Goal: Task Accomplishment & Management: Use online tool/utility

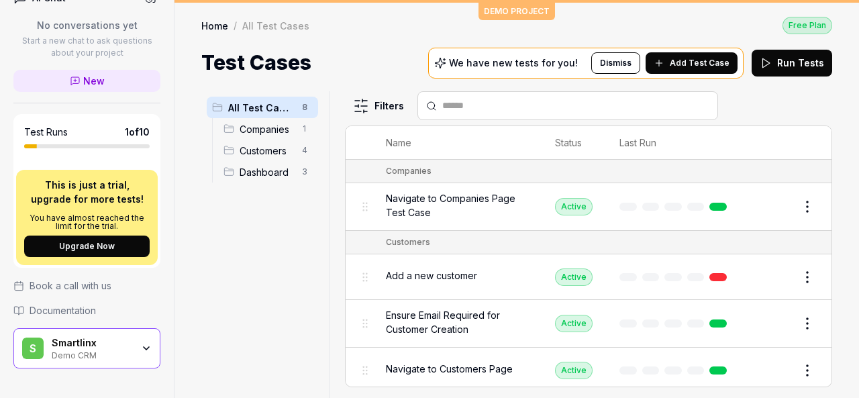
scroll to position [364, 0]
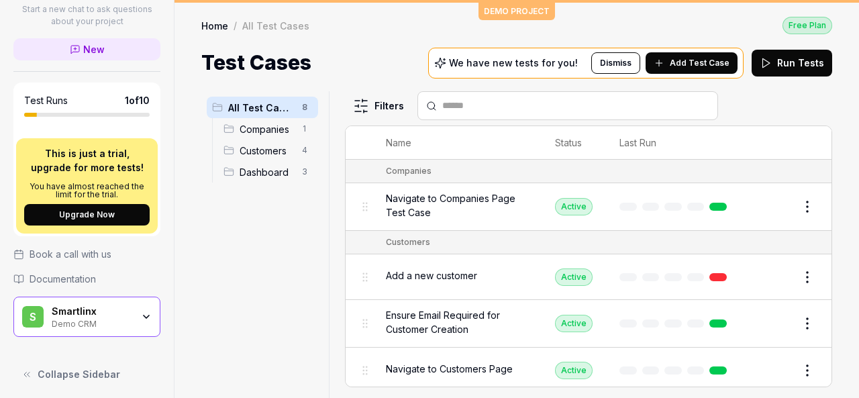
click at [141, 315] on icon "button" at bounding box center [146, 316] width 11 height 11
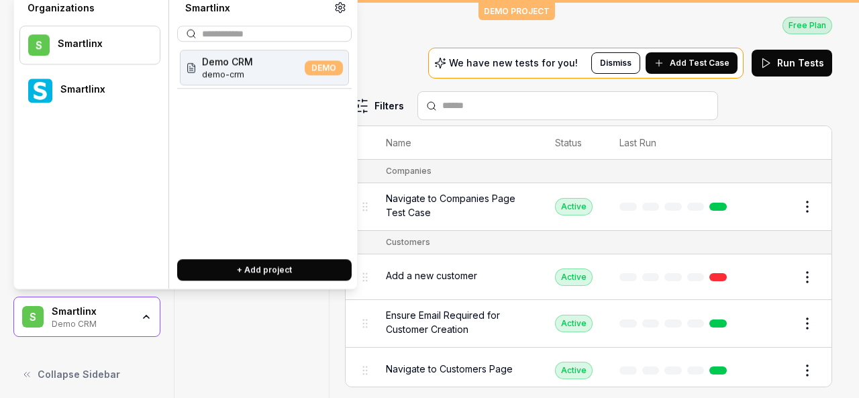
click at [105, 84] on div "Smartlinx" at bounding box center [101, 90] width 82 height 12
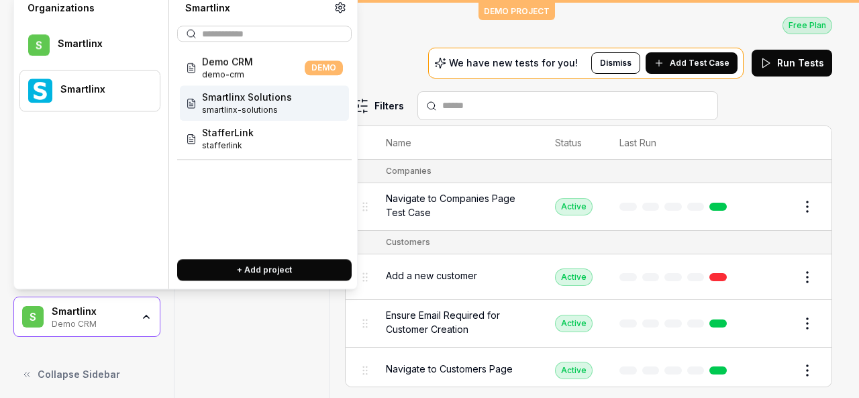
click at [256, 106] on span "smartlinx-solutions" at bounding box center [247, 110] width 90 height 12
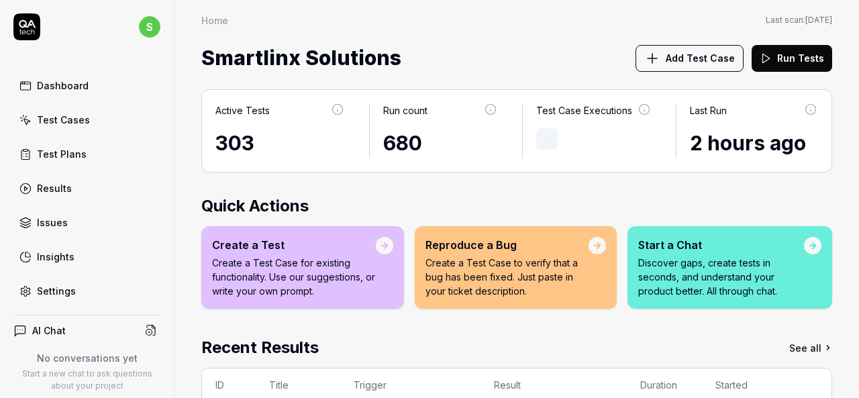
click at [85, 125] on div "Test Cases" at bounding box center [63, 120] width 53 height 14
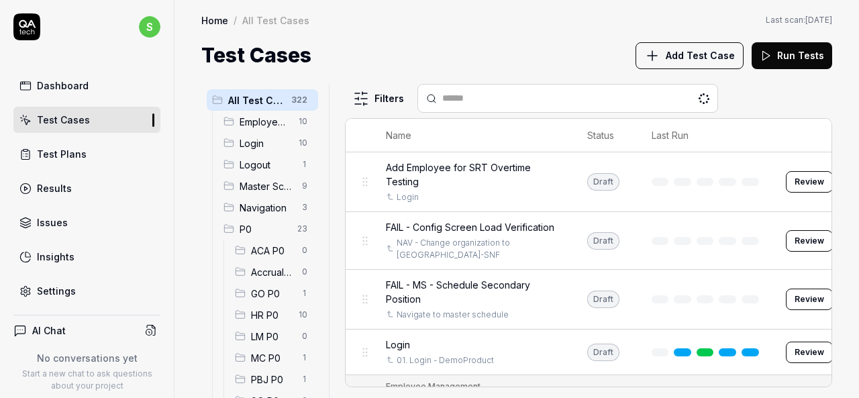
scroll to position [399, 0]
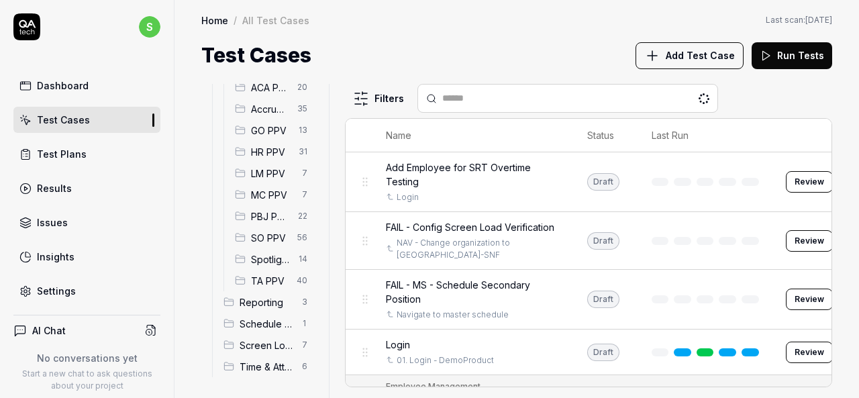
click at [273, 150] on span "HR PPV" at bounding box center [271, 152] width 40 height 14
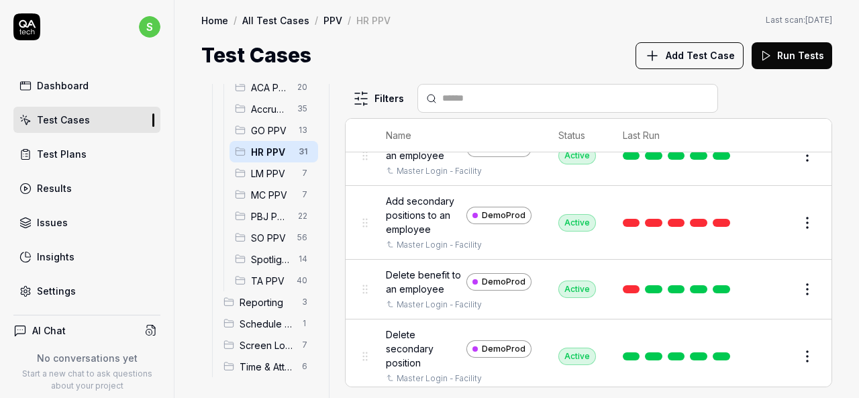
scroll to position [671, 0]
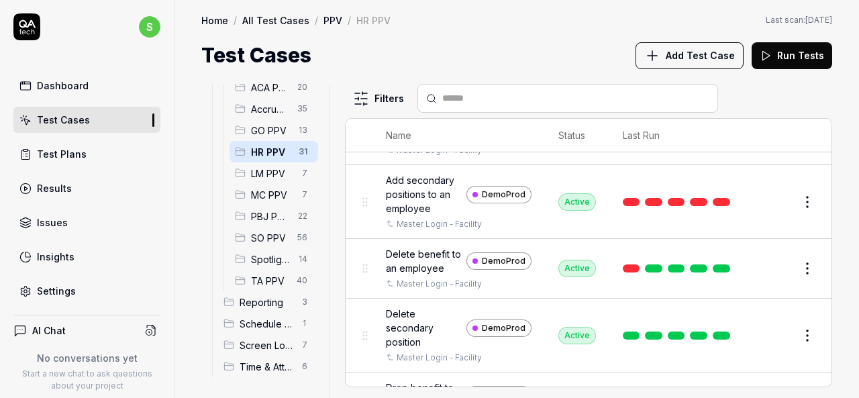
click at [759, 213] on button "Edit" at bounding box center [775, 201] width 32 height 21
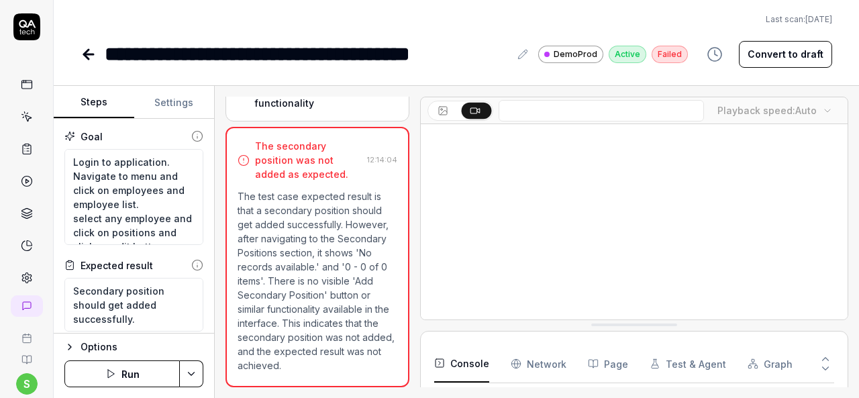
scroll to position [261, 0]
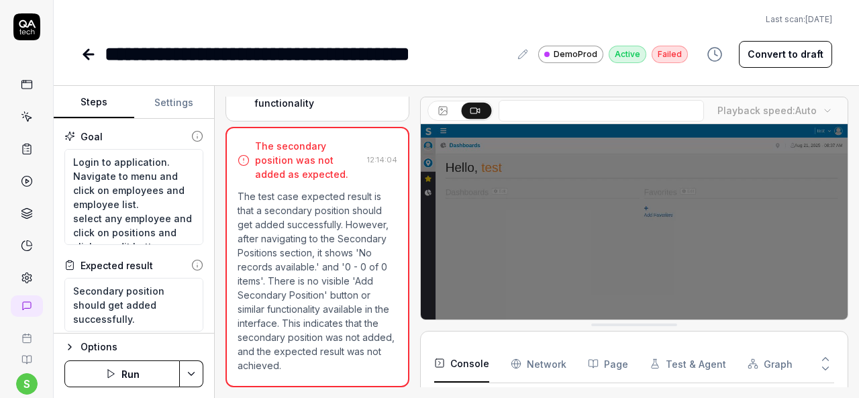
scroll to position [67, 0]
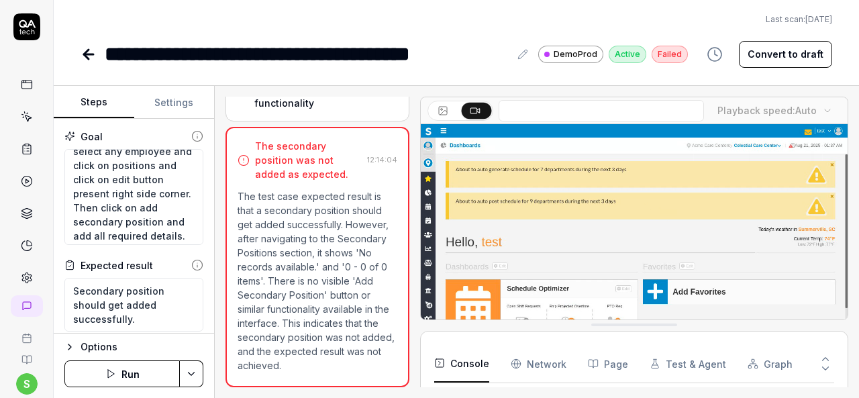
click at [89, 62] on link at bounding box center [89, 54] width 19 height 27
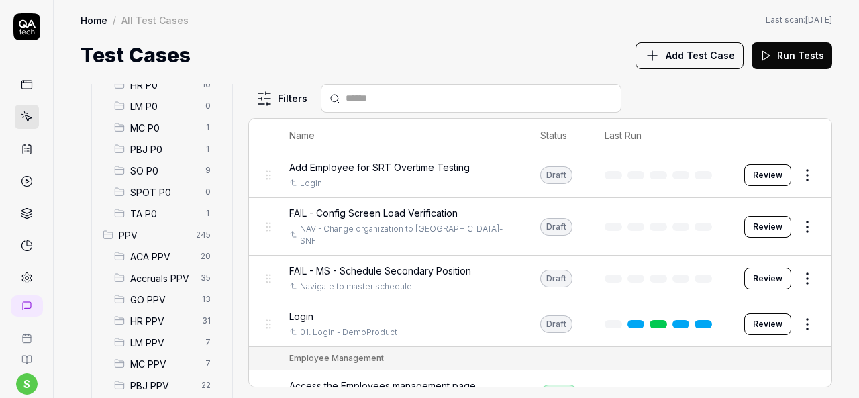
scroll to position [268, 0]
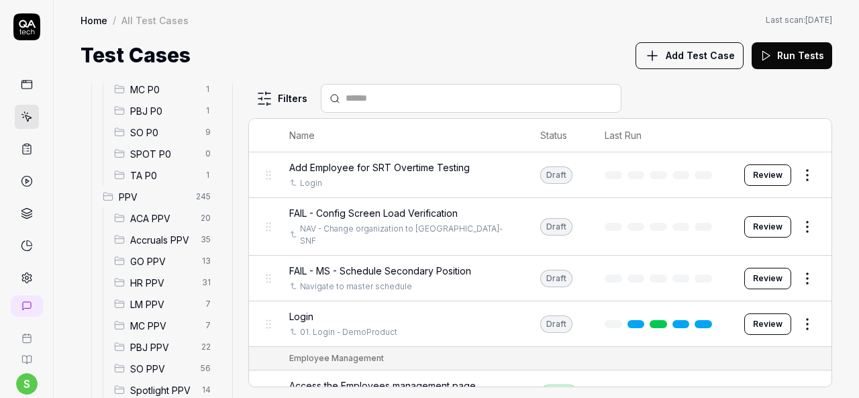
click at [156, 288] on span "HR PPV" at bounding box center [162, 283] width 64 height 14
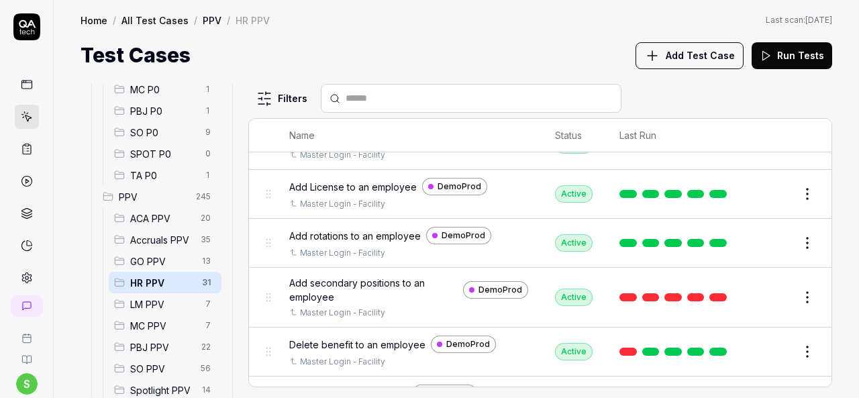
scroll to position [470, 0]
click at [771, 290] on button "Edit" at bounding box center [775, 296] width 32 height 21
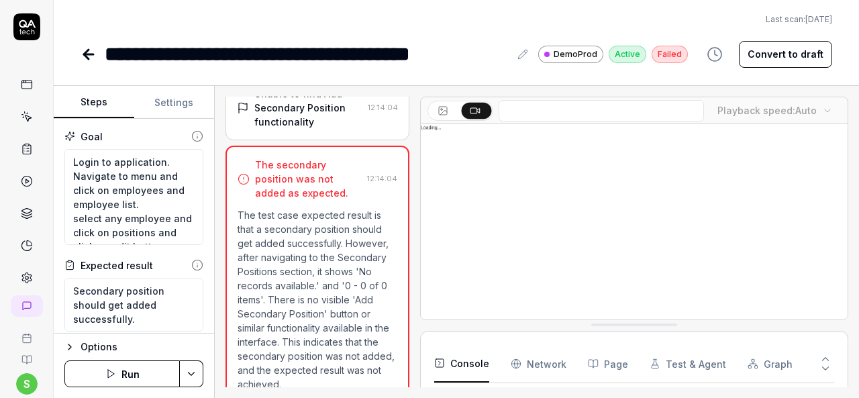
scroll to position [1291, 0]
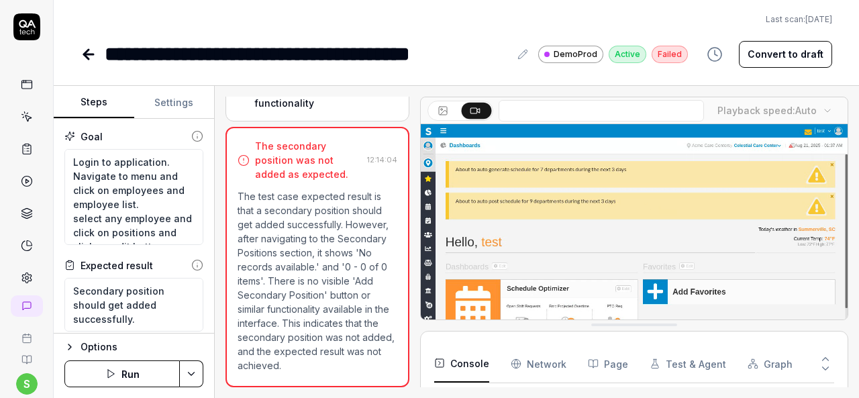
click at [87, 56] on icon at bounding box center [86, 54] width 5 height 9
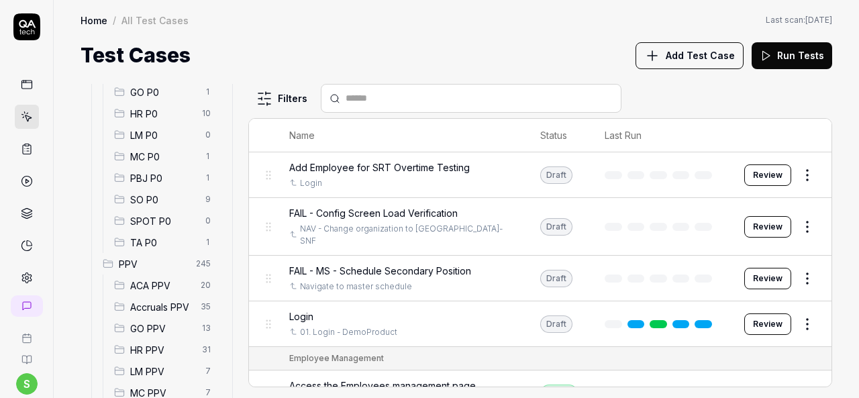
scroll to position [399, 0]
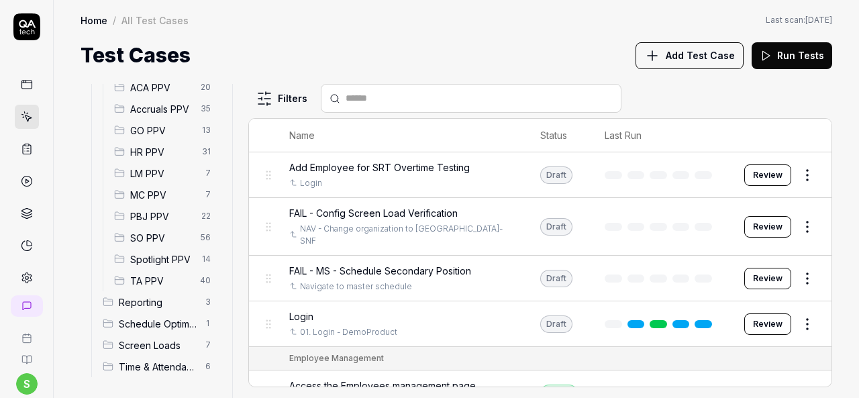
click at [156, 146] on span "HR PPV" at bounding box center [162, 152] width 64 height 14
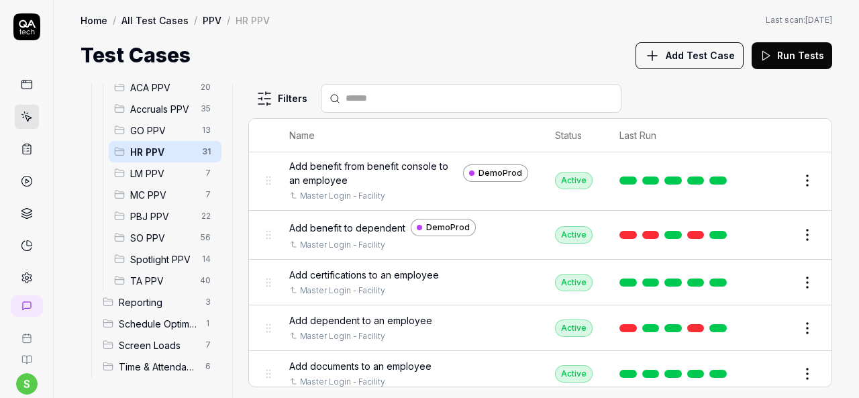
scroll to position [537, 0]
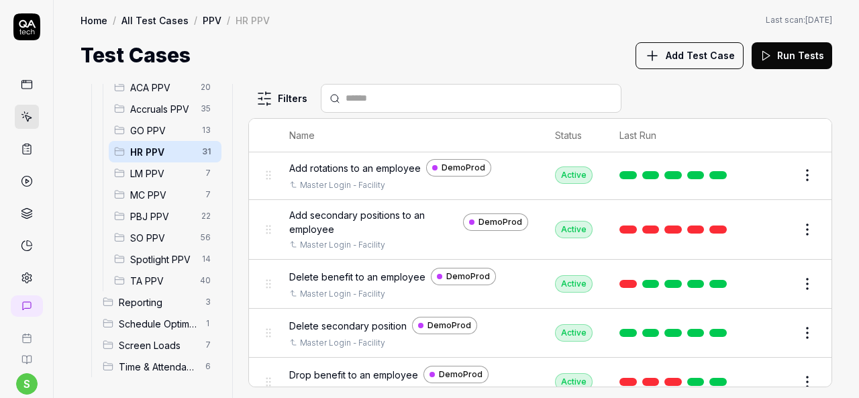
click at [761, 230] on button "Edit" at bounding box center [775, 229] width 32 height 21
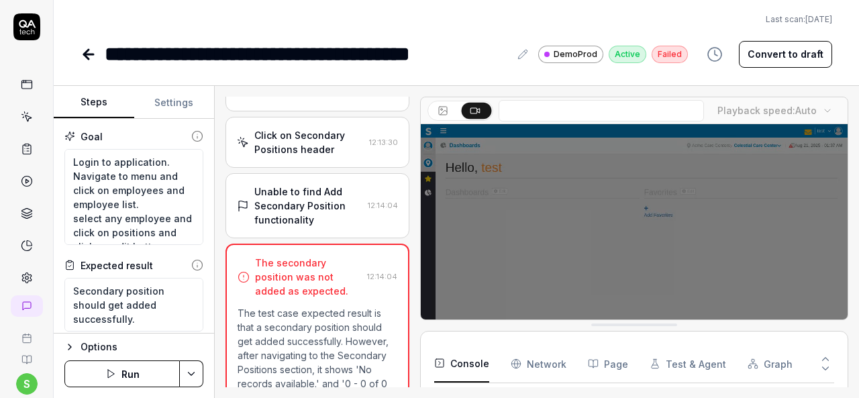
scroll to position [1291, 0]
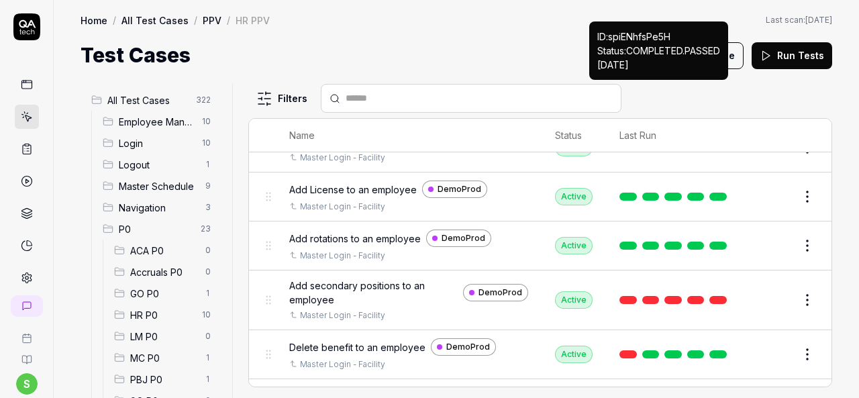
scroll to position [470, 0]
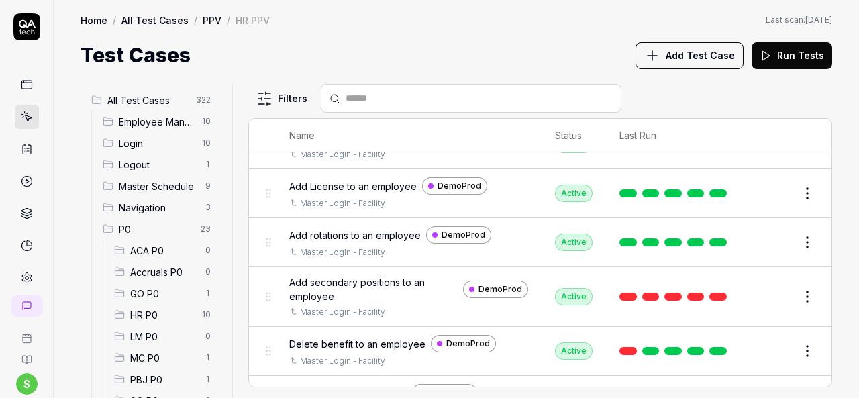
click at [801, 294] on html "s Home / All Test Cases / PPV / HR PPV Home / All Test Cases / PPV / HR PPV Las…" at bounding box center [429, 199] width 859 height 398
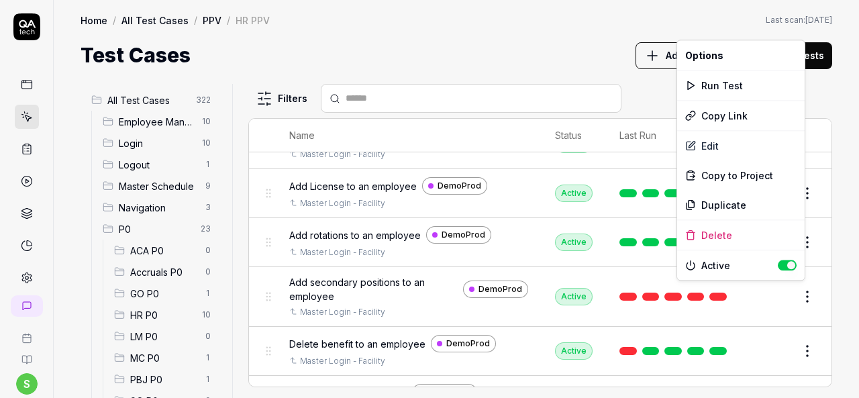
click at [366, 280] on html "s Home / All Test Cases / PPV / HR PPV Home / All Test Cases / PPV / HR PPV Las…" at bounding box center [429, 199] width 859 height 398
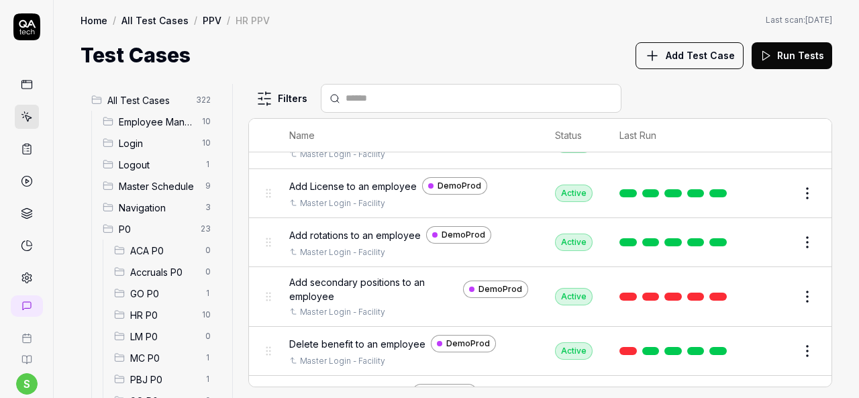
click at [366, 280] on span "Add secondary positions to an employee" at bounding box center [373, 289] width 168 height 28
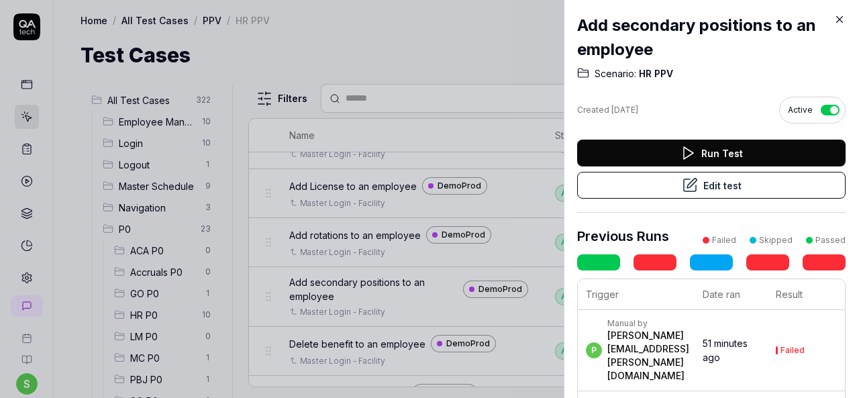
click at [712, 149] on button "Run Test" at bounding box center [711, 153] width 268 height 27
click at [503, 66] on div at bounding box center [429, 199] width 859 height 398
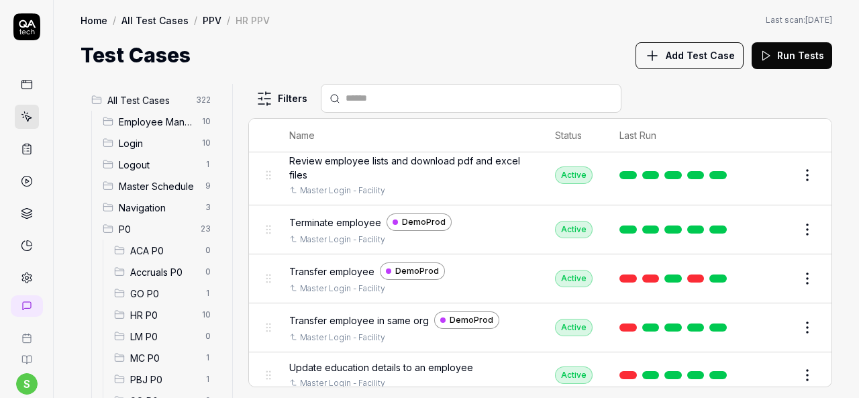
scroll to position [1073, 0]
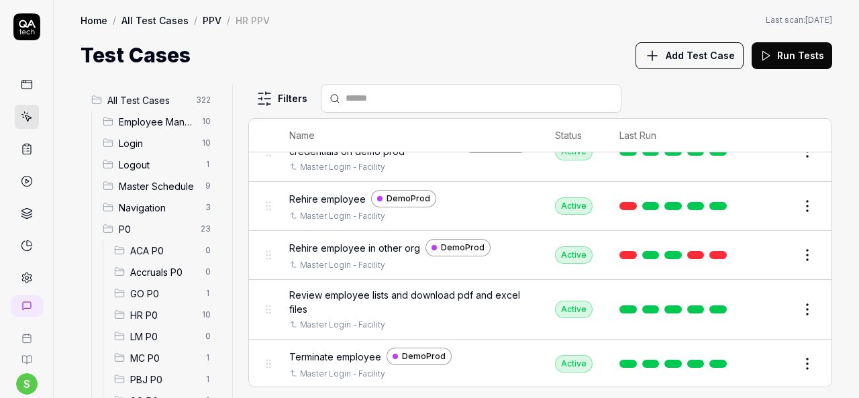
click at [385, 241] on span "Rehire employee in other org" at bounding box center [354, 248] width 131 height 14
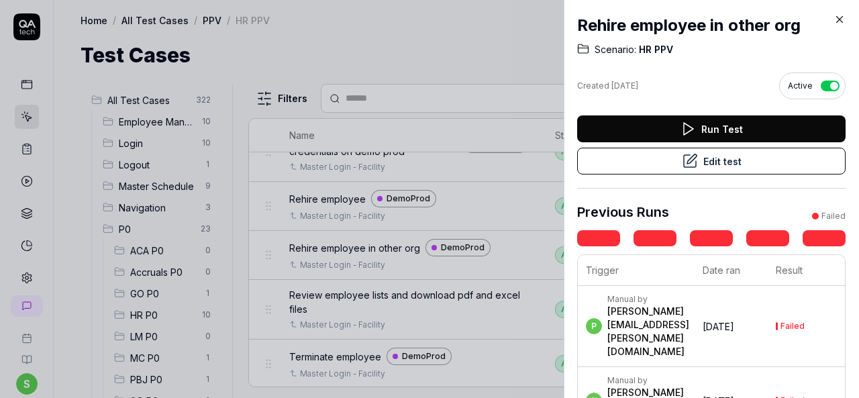
click at [698, 162] on button "Edit test" at bounding box center [711, 161] width 268 height 27
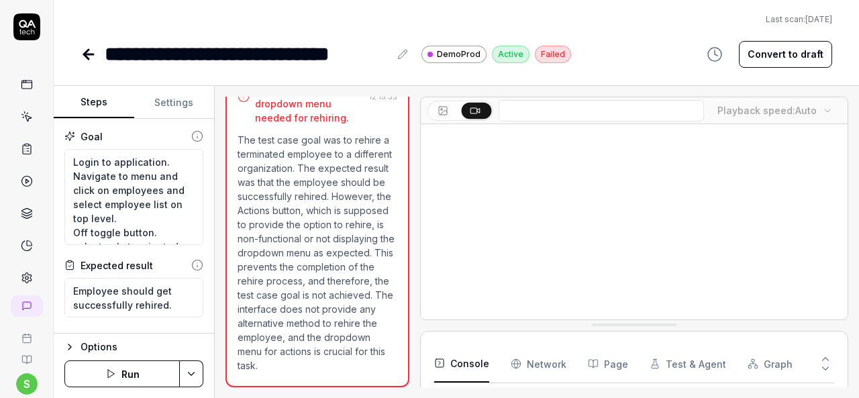
scroll to position [261, 0]
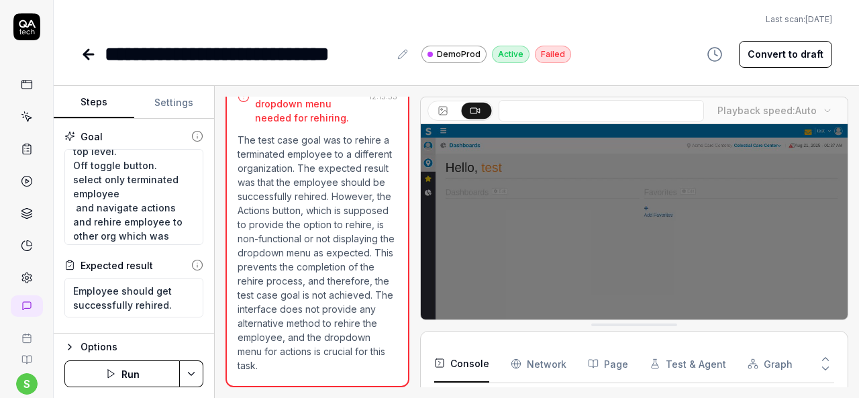
scroll to position [134, 0]
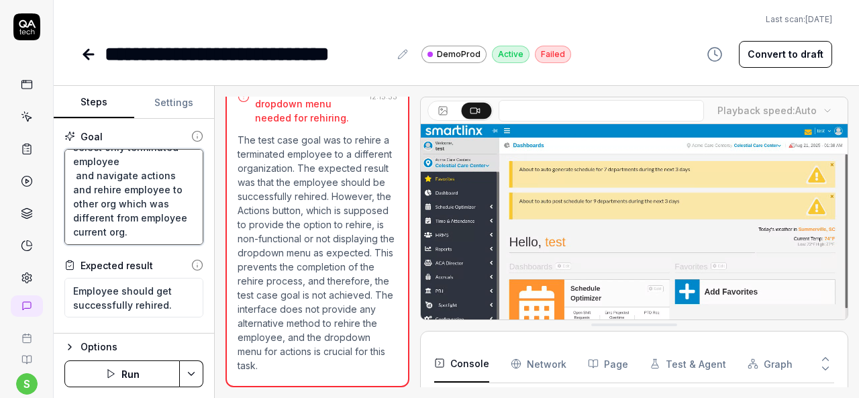
click at [177, 198] on textarea "Login to application. Navigate to menu and click on employees and select employ…" at bounding box center [133, 197] width 139 height 96
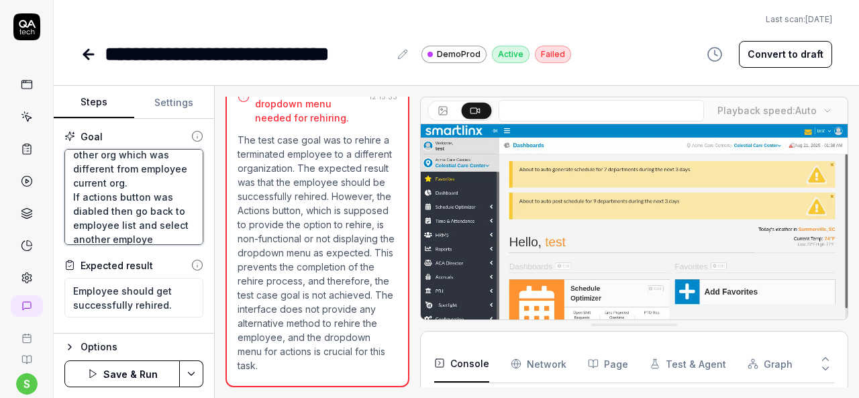
scroll to position [162, 0]
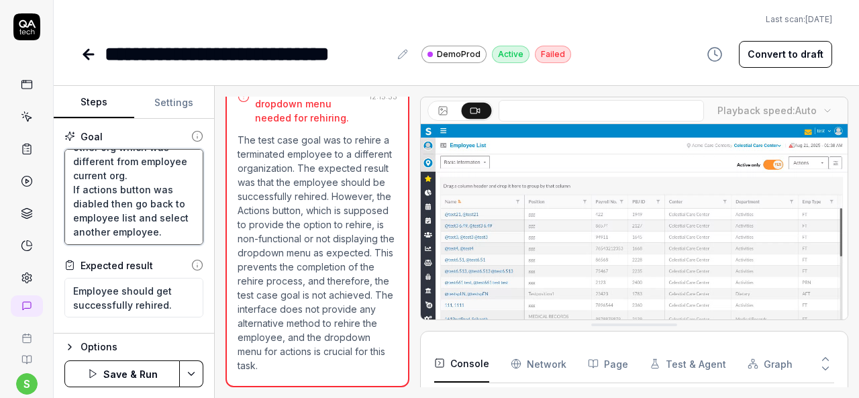
click at [82, 197] on textarea "Login to application. Navigate to menu and click on employees and select employ…" at bounding box center [133, 197] width 139 height 96
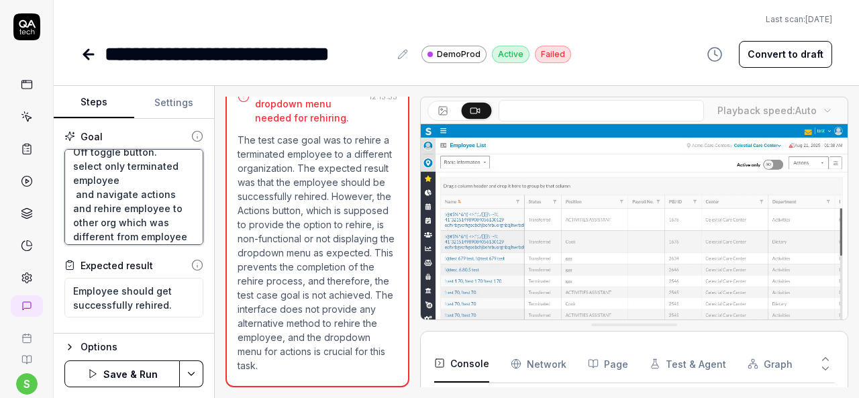
scroll to position [0, 0]
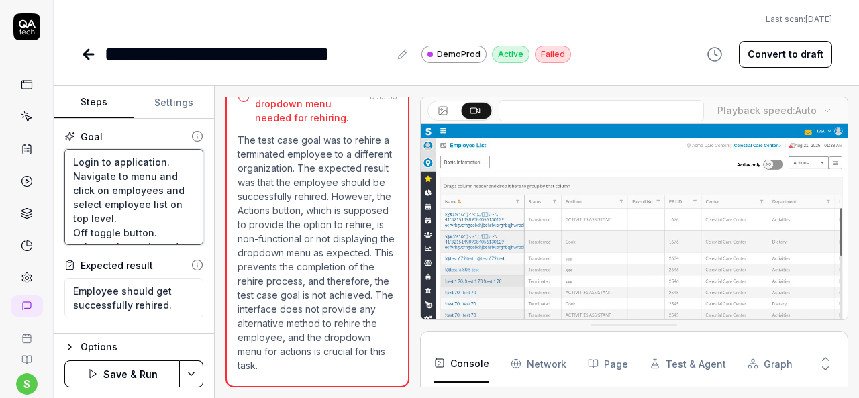
type textarea "Login to application. Navigate to menu and click on employees and select employ…"
click at [195, 372] on html "**********" at bounding box center [429, 199] width 859 height 398
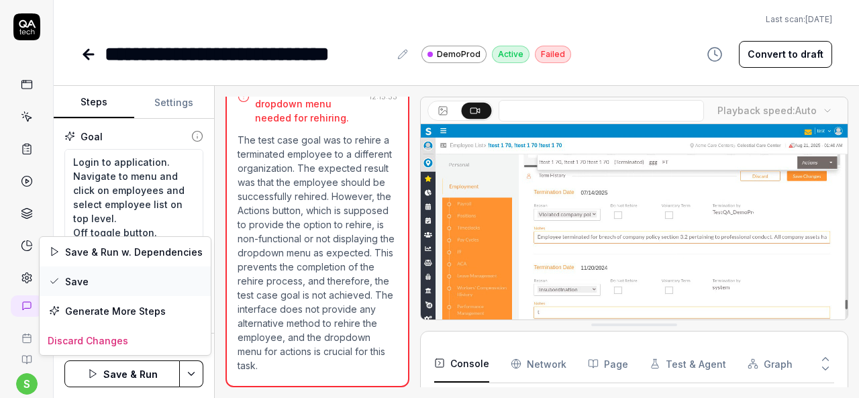
click at [116, 284] on div "Save" at bounding box center [125, 281] width 171 height 30
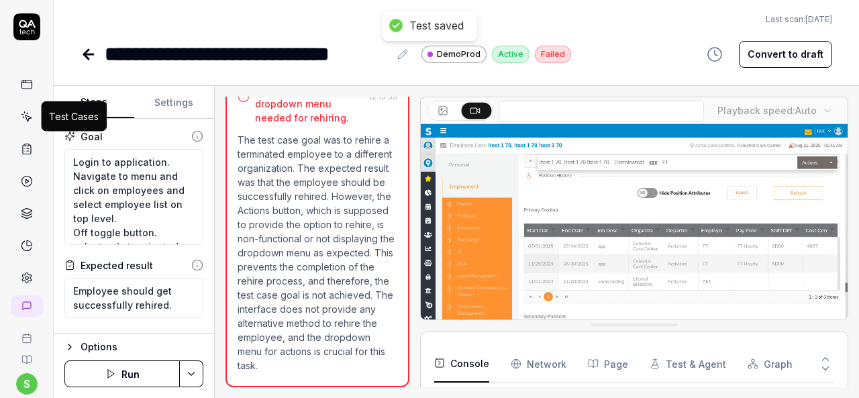
click at [21, 117] on icon at bounding box center [27, 117] width 12 height 12
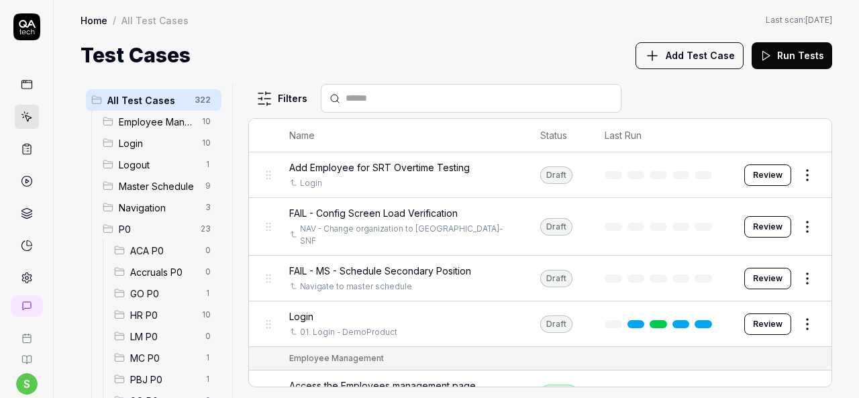
scroll to position [201, 0]
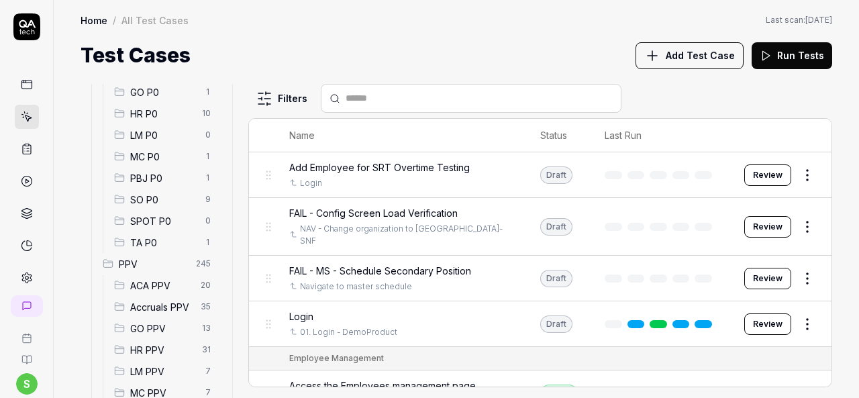
click at [161, 347] on span "HR PPV" at bounding box center [162, 350] width 64 height 14
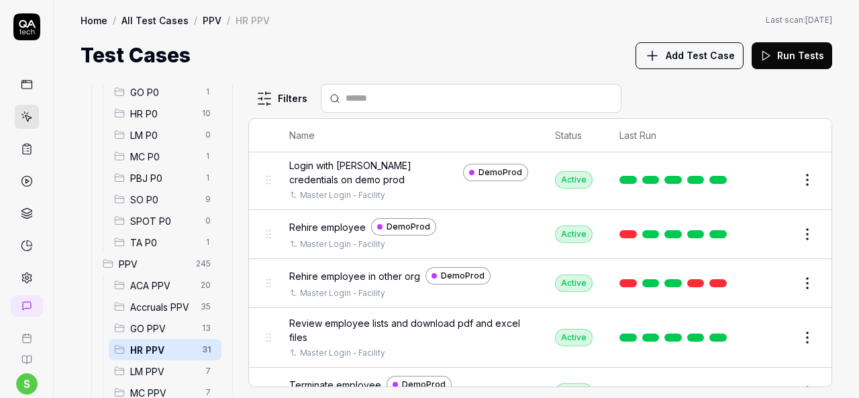
scroll to position [1073, 0]
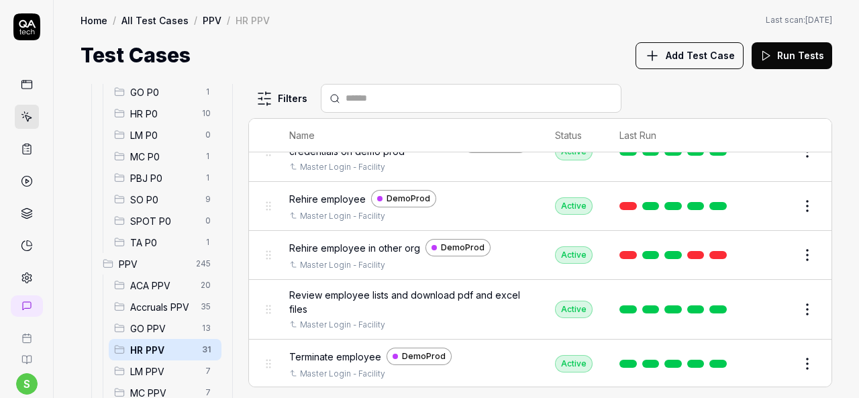
click at [341, 241] on span "Rehire employee in other org" at bounding box center [354, 248] width 131 height 14
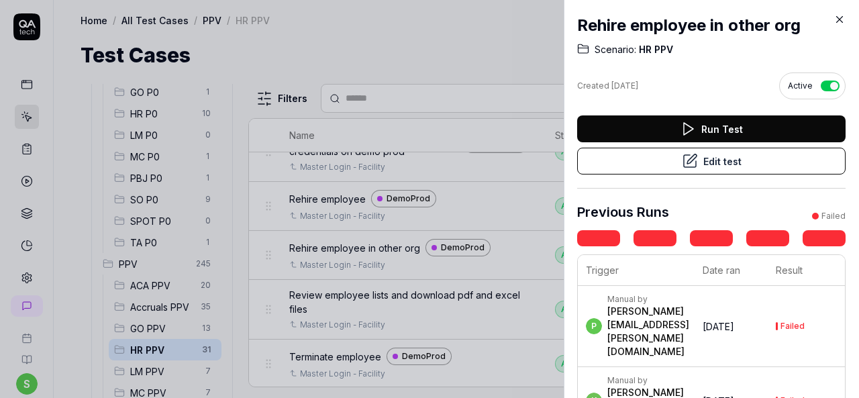
click at [735, 126] on button "Run Test" at bounding box center [711, 128] width 268 height 27
click at [533, 53] on div at bounding box center [429, 199] width 859 height 398
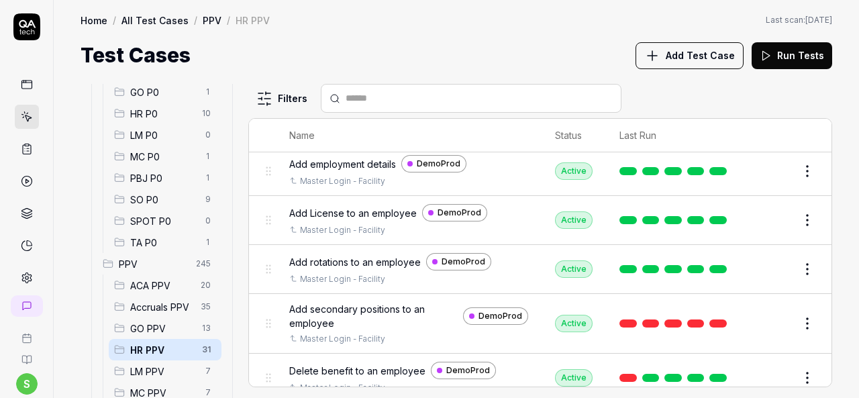
scroll to position [487, 0]
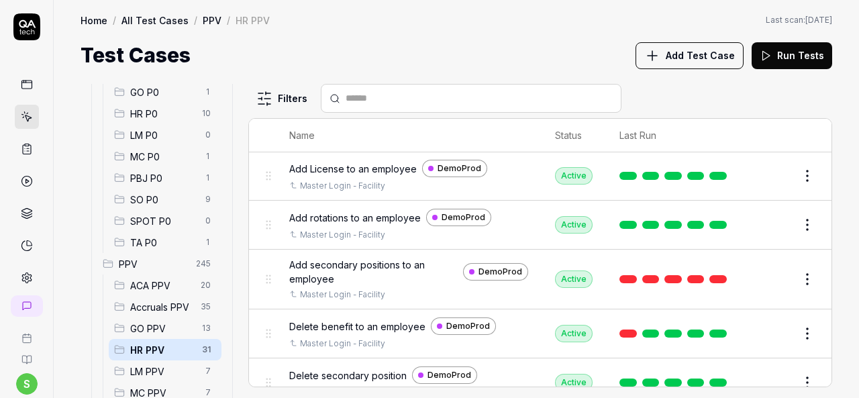
click at [382, 258] on span "Add secondary positions to an employee" at bounding box center [373, 272] width 168 height 28
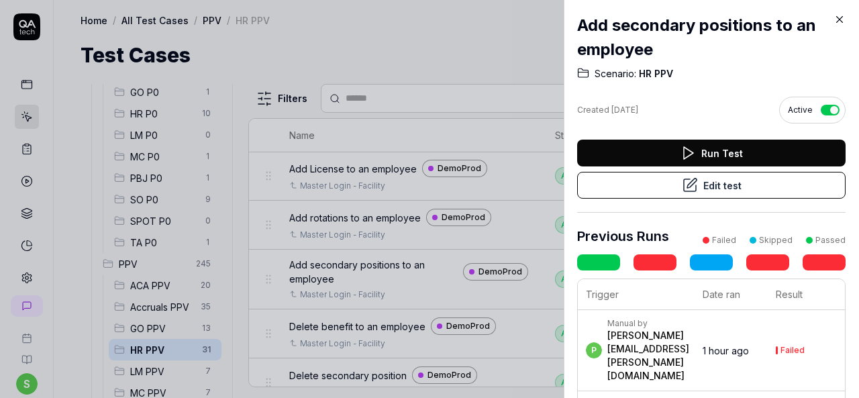
click at [707, 177] on button "Edit test" at bounding box center [711, 185] width 268 height 27
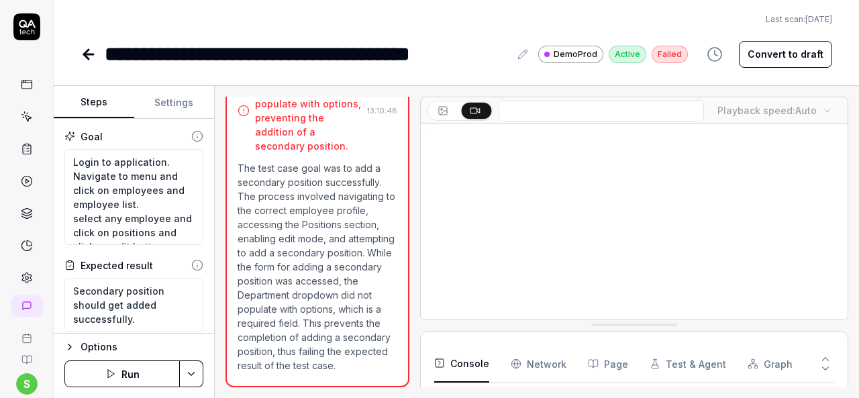
scroll to position [288, 0]
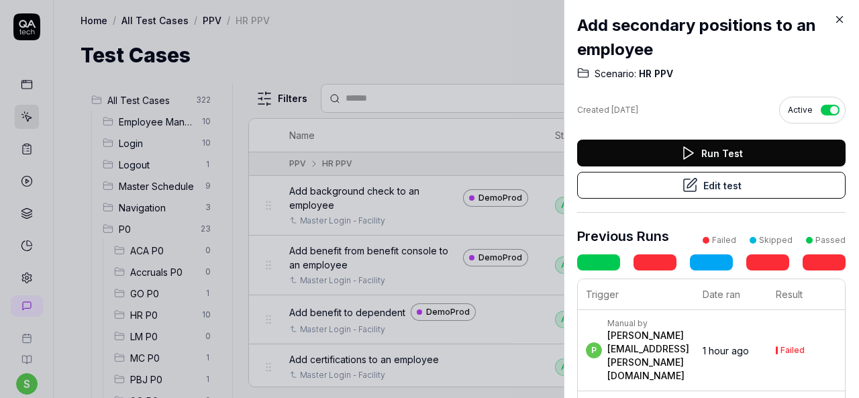
click at [655, 152] on button "Run Test" at bounding box center [711, 153] width 268 height 27
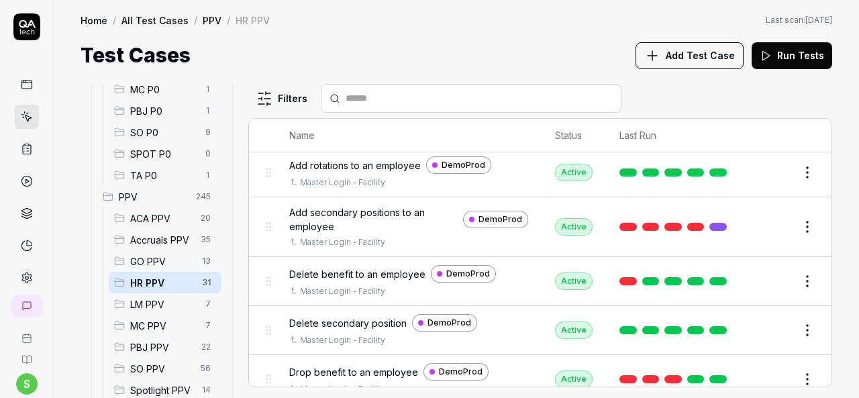
scroll to position [537, 0]
